Goal: Task Accomplishment & Management: Manage account settings

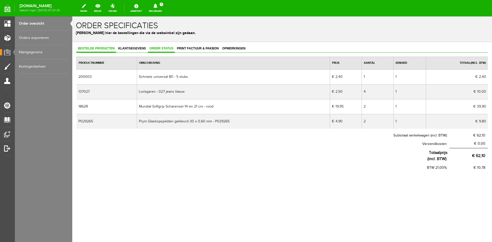
click at [157, 47] on span "Order status" at bounding box center [161, 49] width 27 height 4
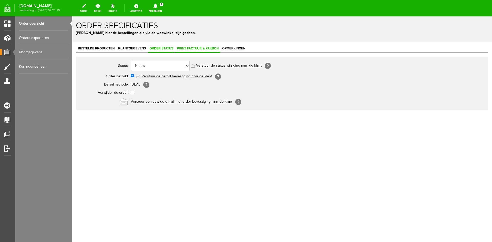
click at [192, 46] on link "Print factuur & pakbon" at bounding box center [197, 48] width 45 height 7
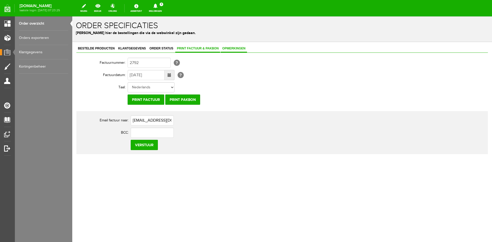
click at [233, 49] on span "Opmerkingen" at bounding box center [234, 49] width 26 height 4
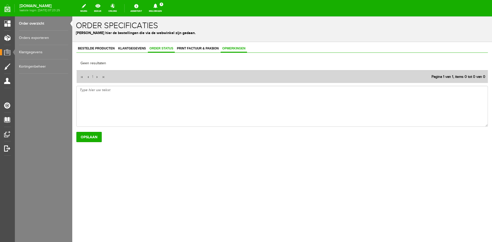
click at [159, 49] on span "Order status" at bounding box center [161, 49] width 27 height 4
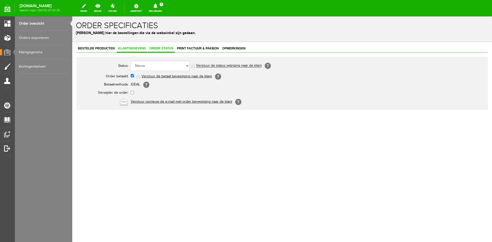
click at [131, 48] on span "Klantgegevens" at bounding box center [132, 49] width 31 height 4
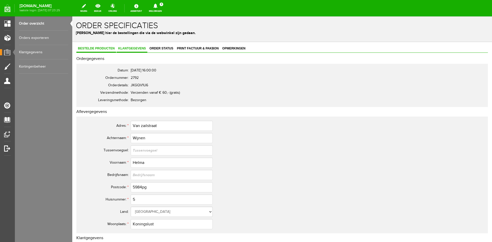
click at [102, 48] on span "Bestelde producten" at bounding box center [96, 49] width 40 height 4
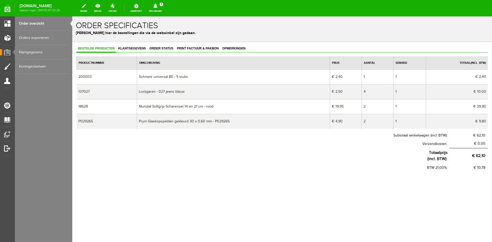
click at [33, 23] on link "Order overzicht" at bounding box center [43, 23] width 49 height 14
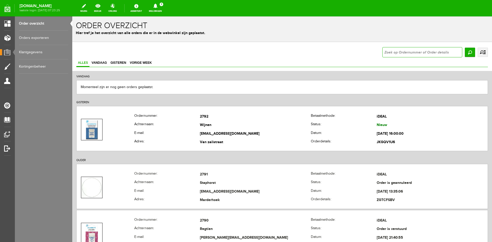
click at [397, 51] on input "text" at bounding box center [422, 52] width 80 height 10
type input "393105"
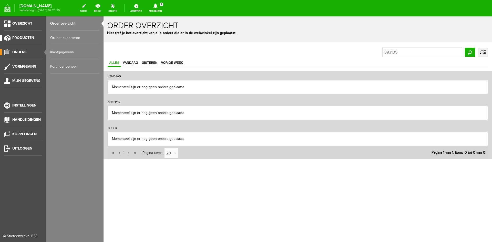
click at [20, 37] on span "Producten" at bounding box center [23, 38] width 22 height 4
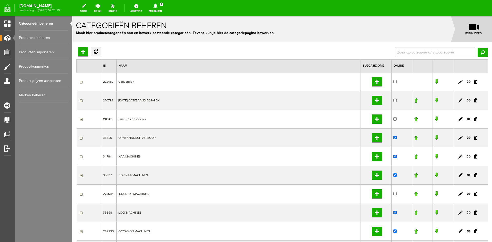
click at [35, 35] on link "Producten beheren" at bounding box center [43, 38] width 49 height 14
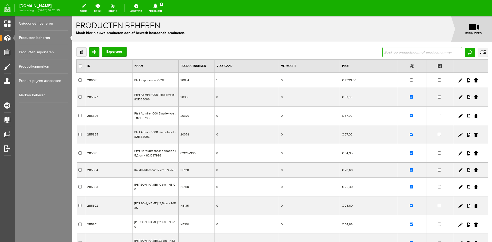
click at [386, 51] on input "text" at bounding box center [422, 52] width 80 height 10
type input "393105"
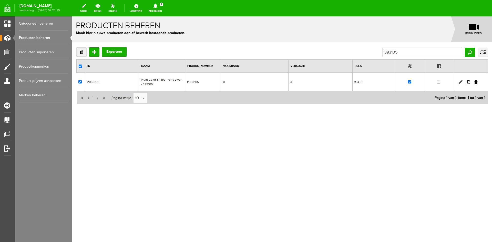
click at [461, 82] on link at bounding box center [460, 82] width 4 height 4
checkbox input "true"
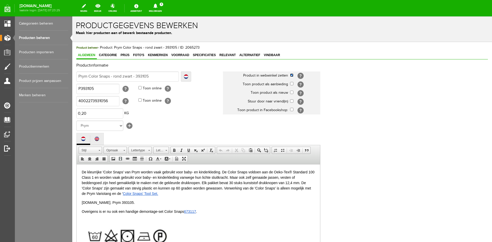
click at [292, 75] on input "checkbox" at bounding box center [291, 75] width 3 height 3
checkbox input "false"
drag, startPoint x: 240, startPoint y: 155, endPoint x: 348, endPoint y: 130, distance: 111.1
click at [348, 130] on div "Productinformatie Localize [GEOGRAPHIC_DATA] Prym Color Snaps - rond zwart - 39…" at bounding box center [281, 176] width 411 height 227
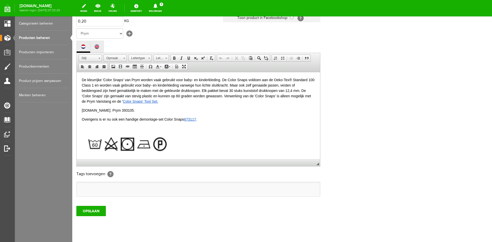
scroll to position [104, 0]
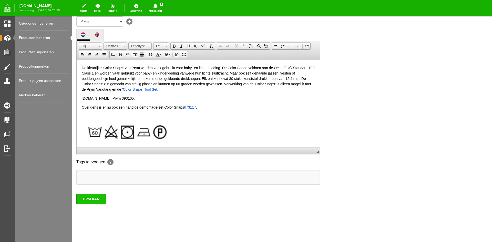
click at [86, 201] on input "OPSLAAN" at bounding box center [90, 199] width 29 height 10
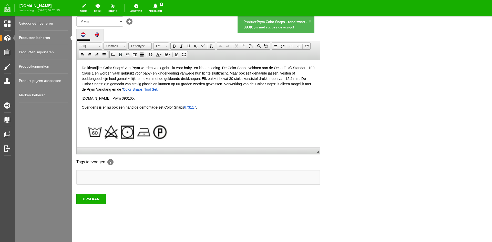
scroll to position [0, 0]
